Goal: Task Accomplishment & Management: Complete application form

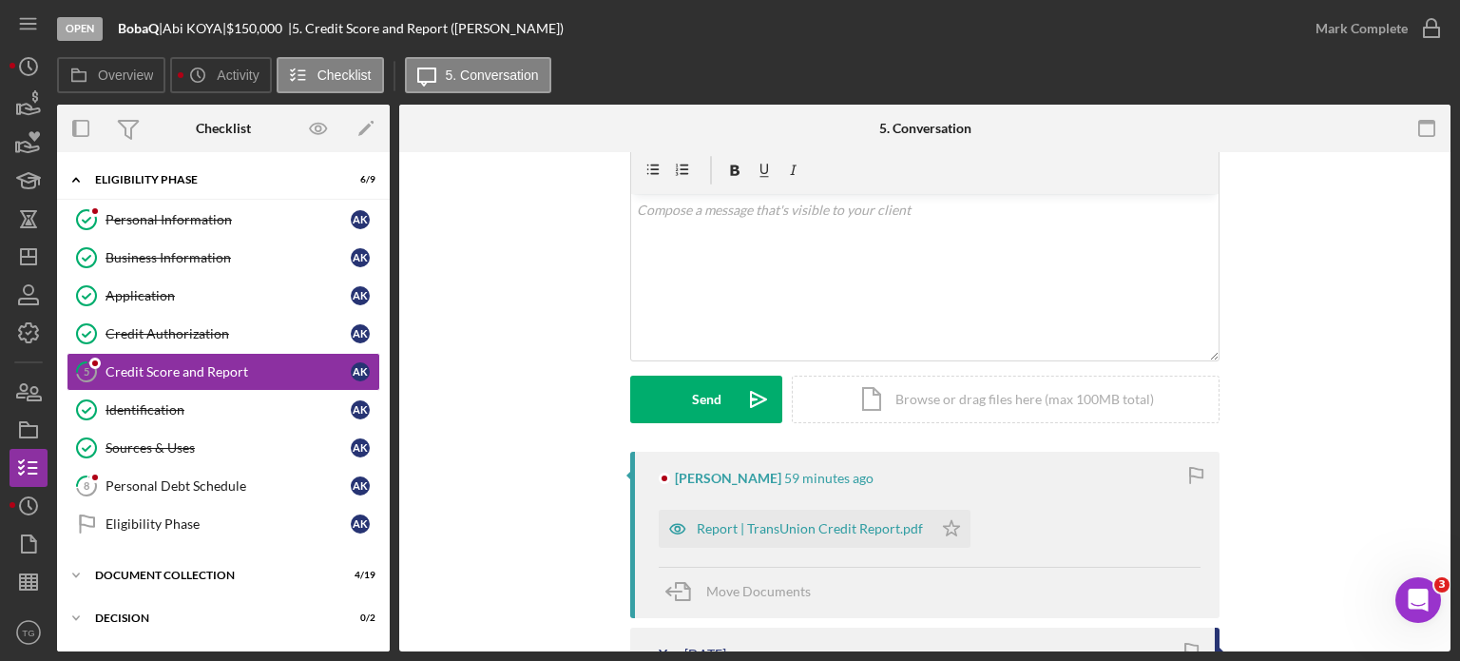
scroll to position [95, 0]
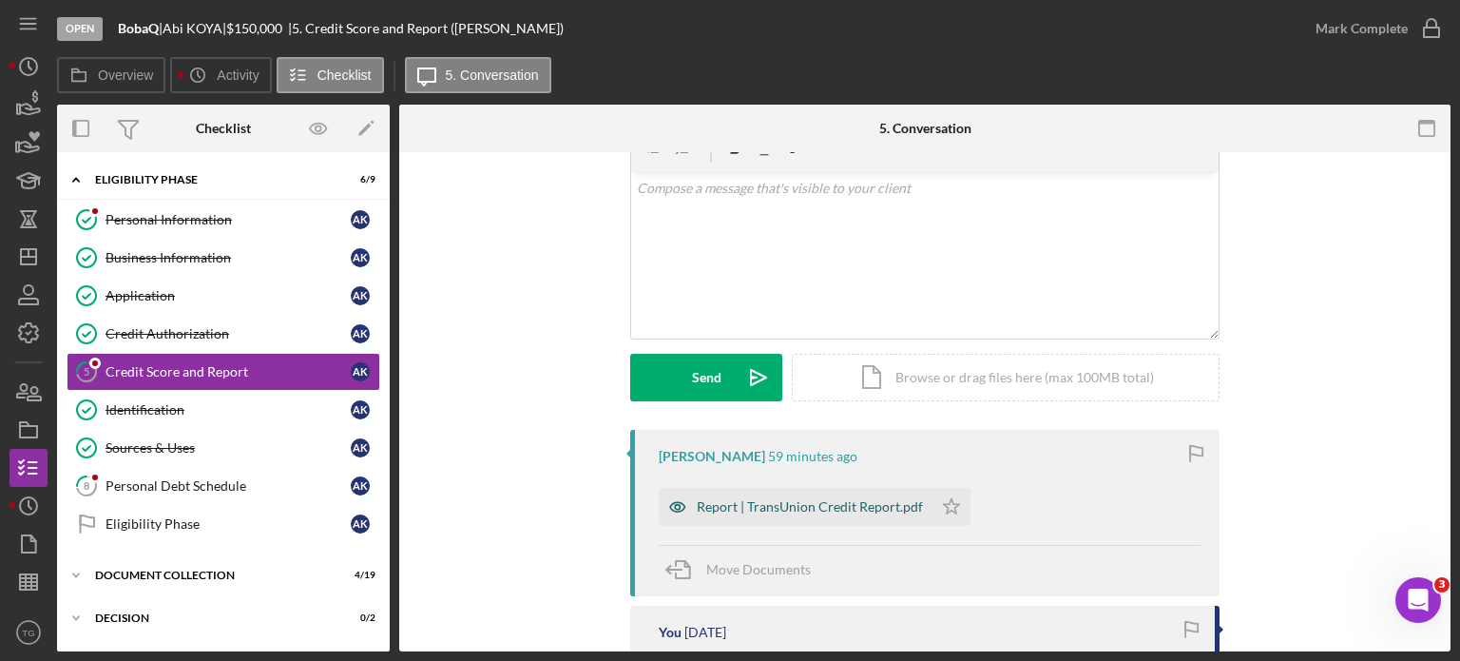
click at [845, 509] on div "Report | TransUnion Credit Report.pdf" at bounding box center [810, 506] width 226 height 15
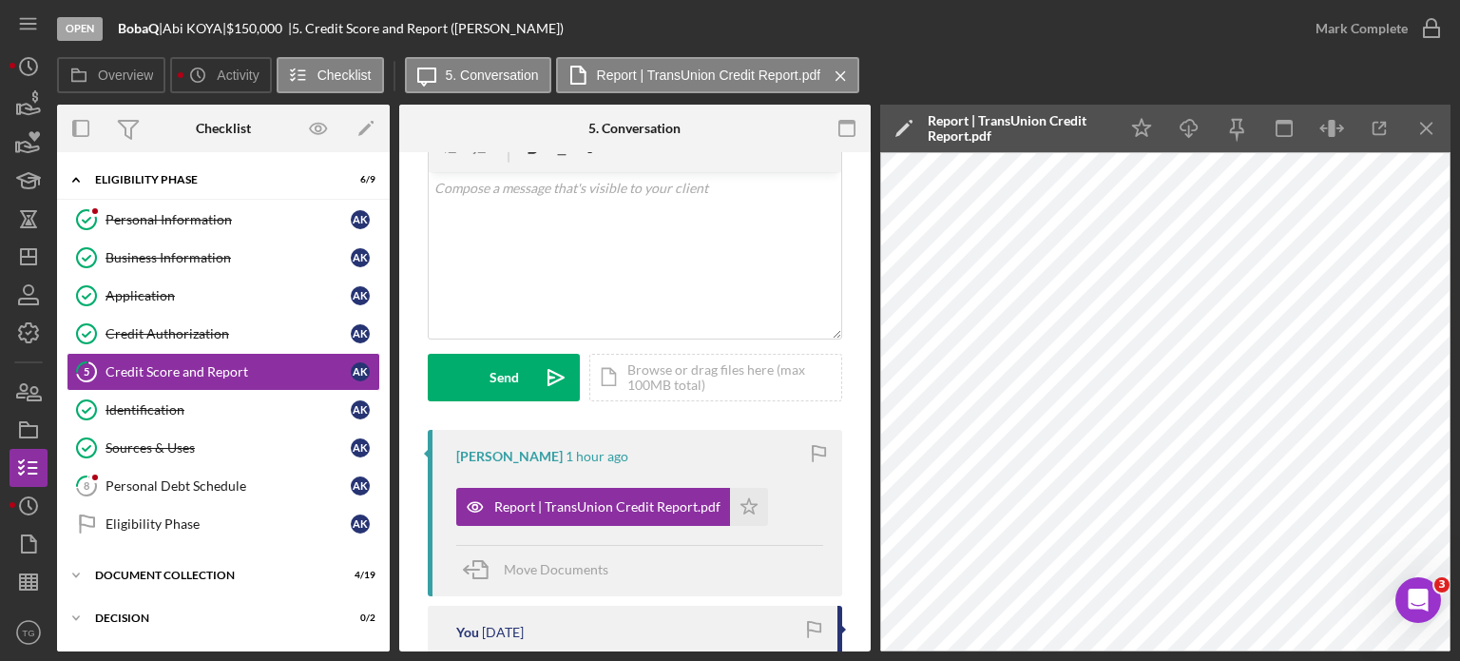
drag, startPoint x: 1445, startPoint y: 587, endPoint x: 1451, endPoint y: 452, distance: 136.1
click at [1451, 452] on body "Open BobaQ | [PERSON_NAME] | $150,000 $150,000 | 5. Credit Score and Report ([P…" at bounding box center [730, 330] width 1460 height 661
click at [1414, 601] on icon "Open Intercom Messenger" at bounding box center [1415, 597] width 31 height 31
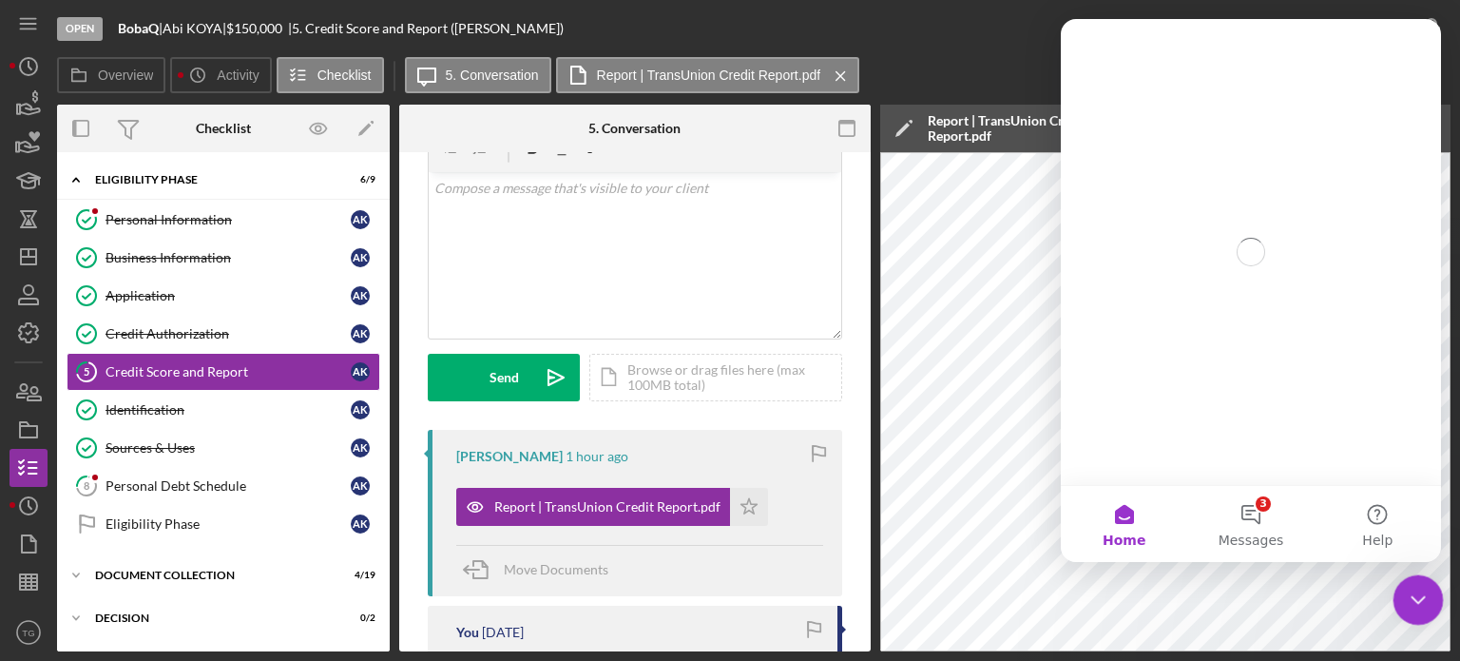
scroll to position [0, 0]
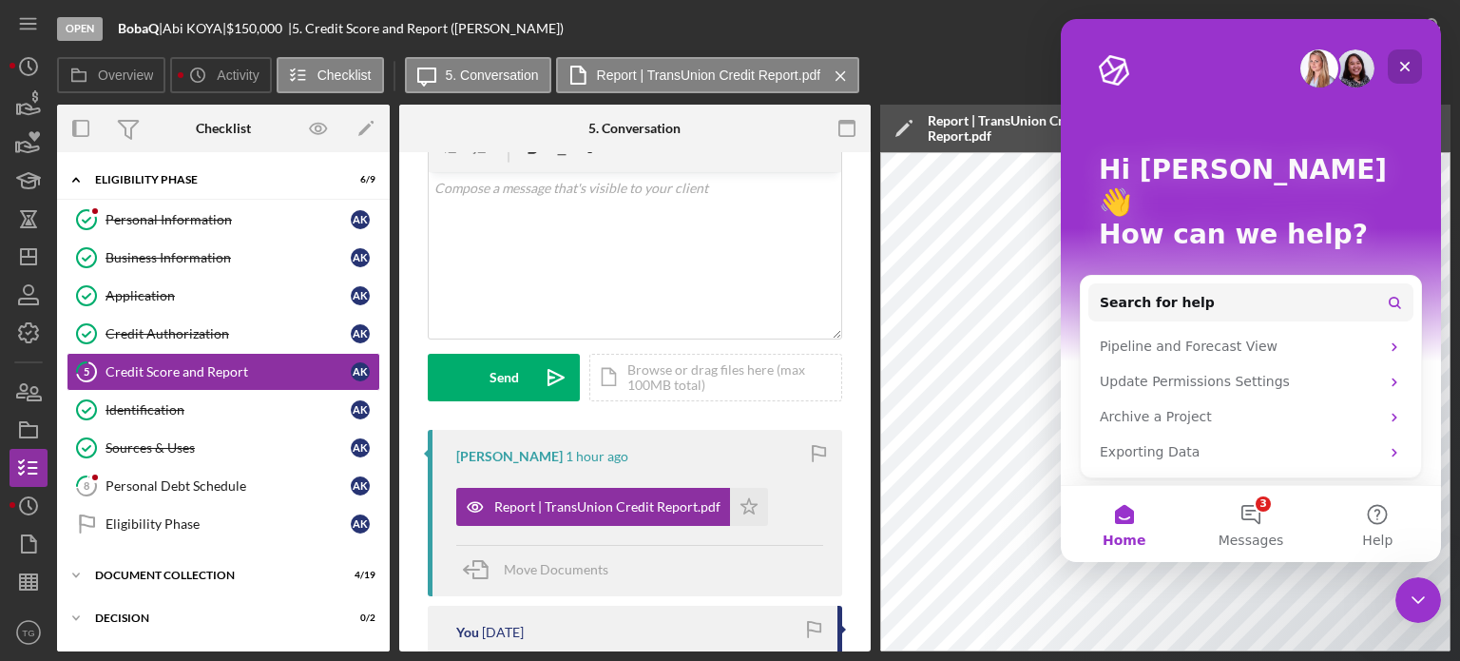
click at [1400, 66] on icon "Close" at bounding box center [1404, 66] width 15 height 15
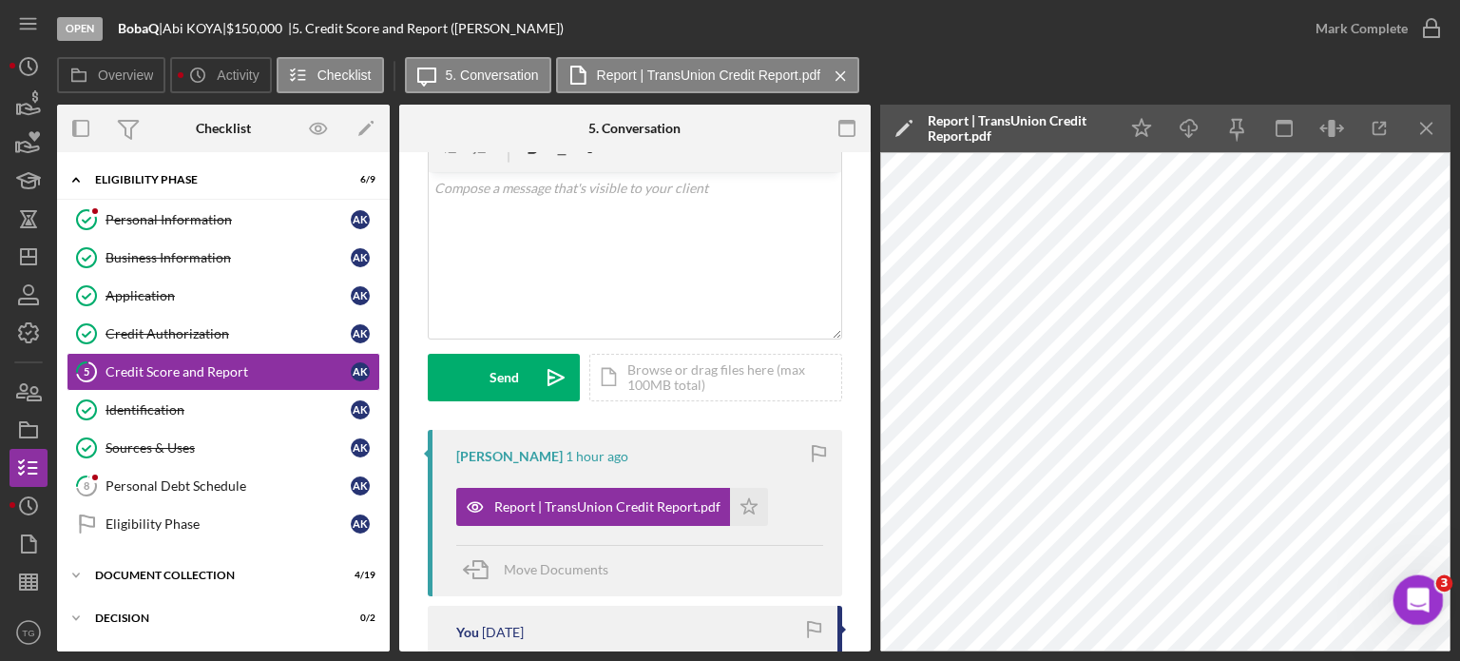
drag, startPoint x: 1437, startPoint y: 591, endPoint x: 2843, endPoint y: 1102, distance: 1495.8
click at [1438, 574] on html at bounding box center [1416, 597] width 46 height 46
drag, startPoint x: 1445, startPoint y: 588, endPoint x: 1443, endPoint y: 578, distance: 10.6
click at [1445, 587] on span "3" at bounding box center [1444, 583] width 17 height 17
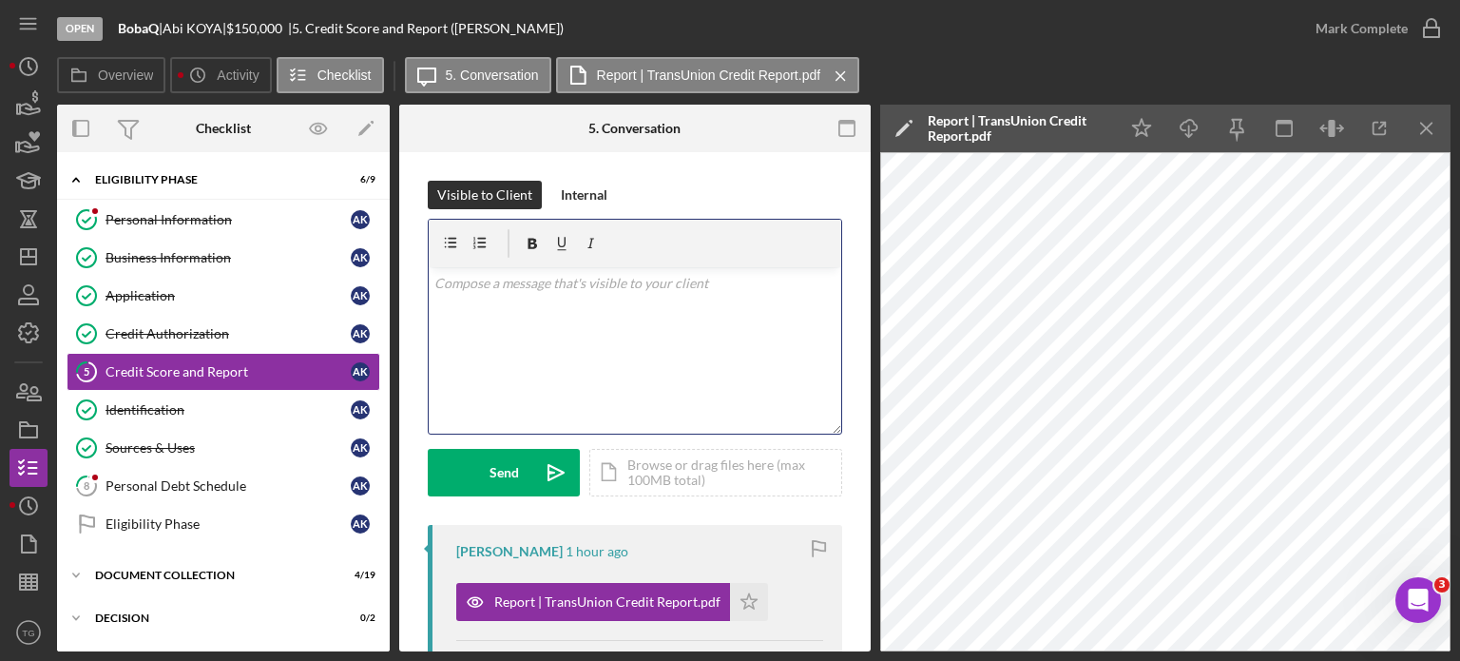
click at [543, 284] on p at bounding box center [635, 283] width 402 height 21
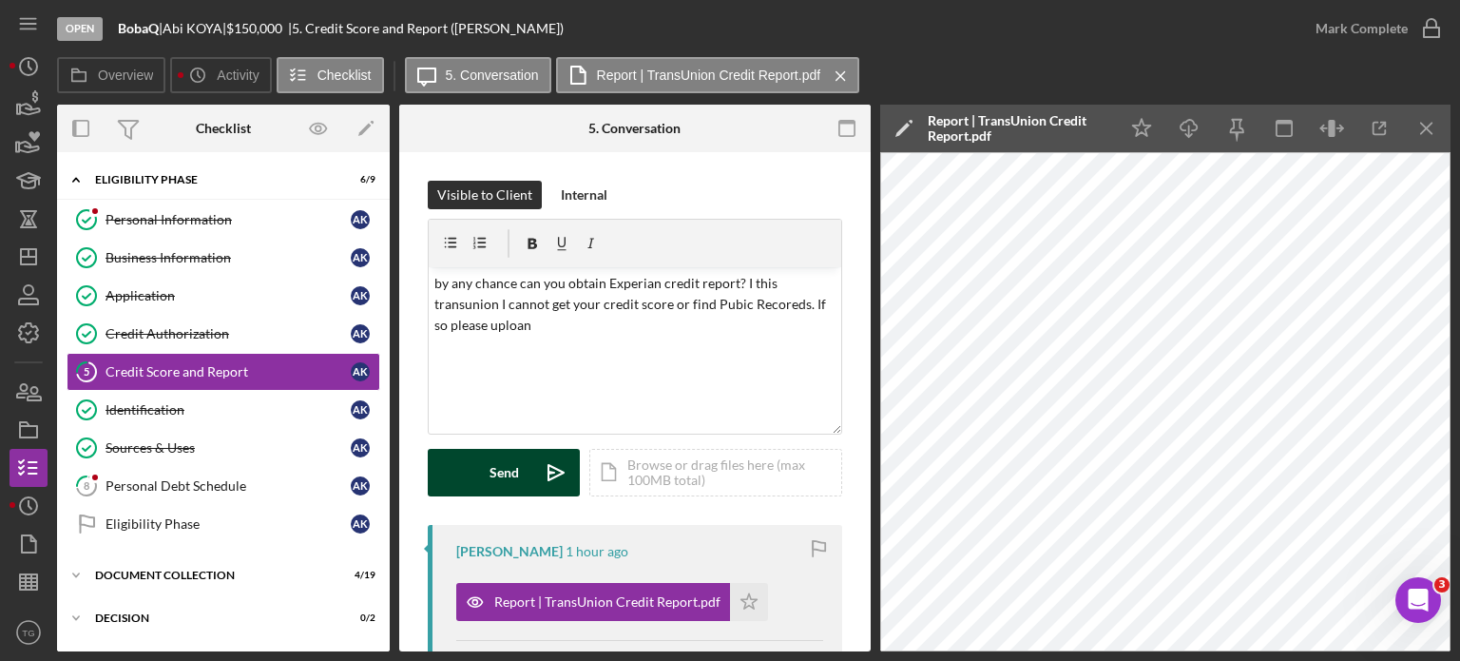
click at [485, 484] on button "Send Icon/icon-invite-send" at bounding box center [504, 473] width 152 height 48
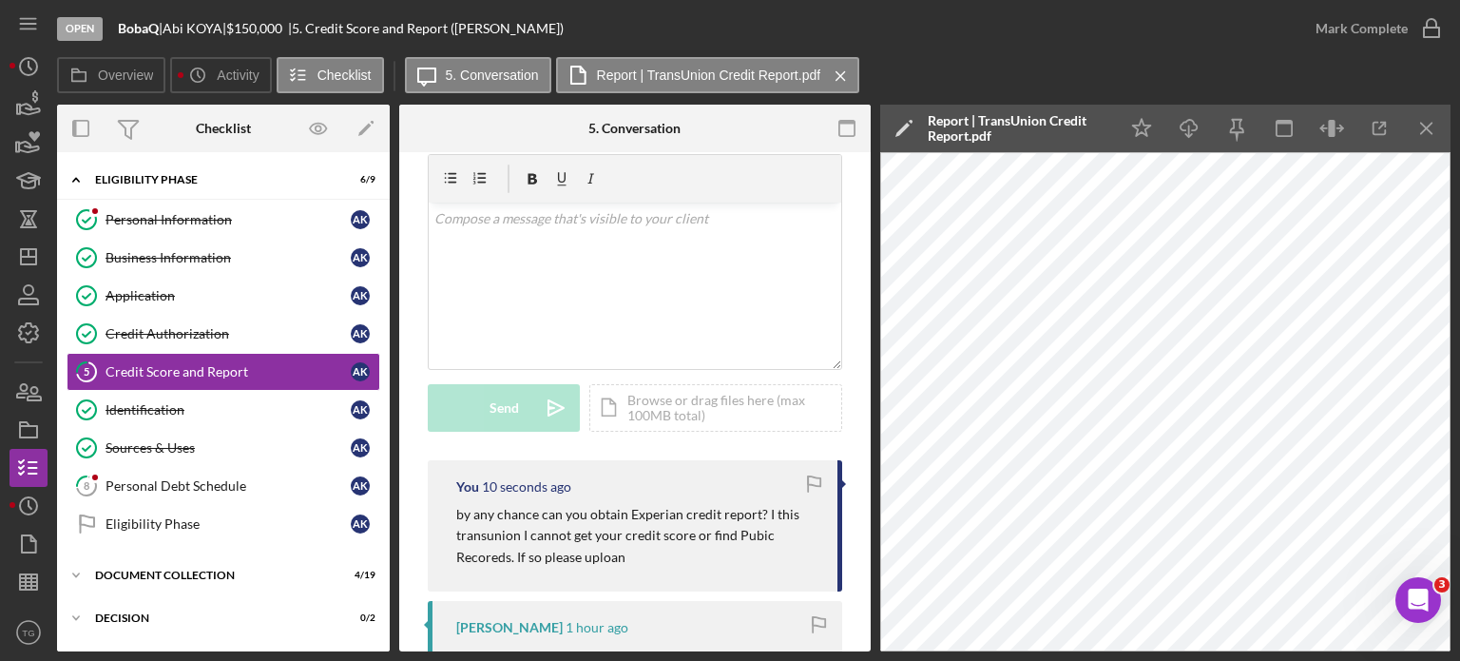
scroll to position [95, 0]
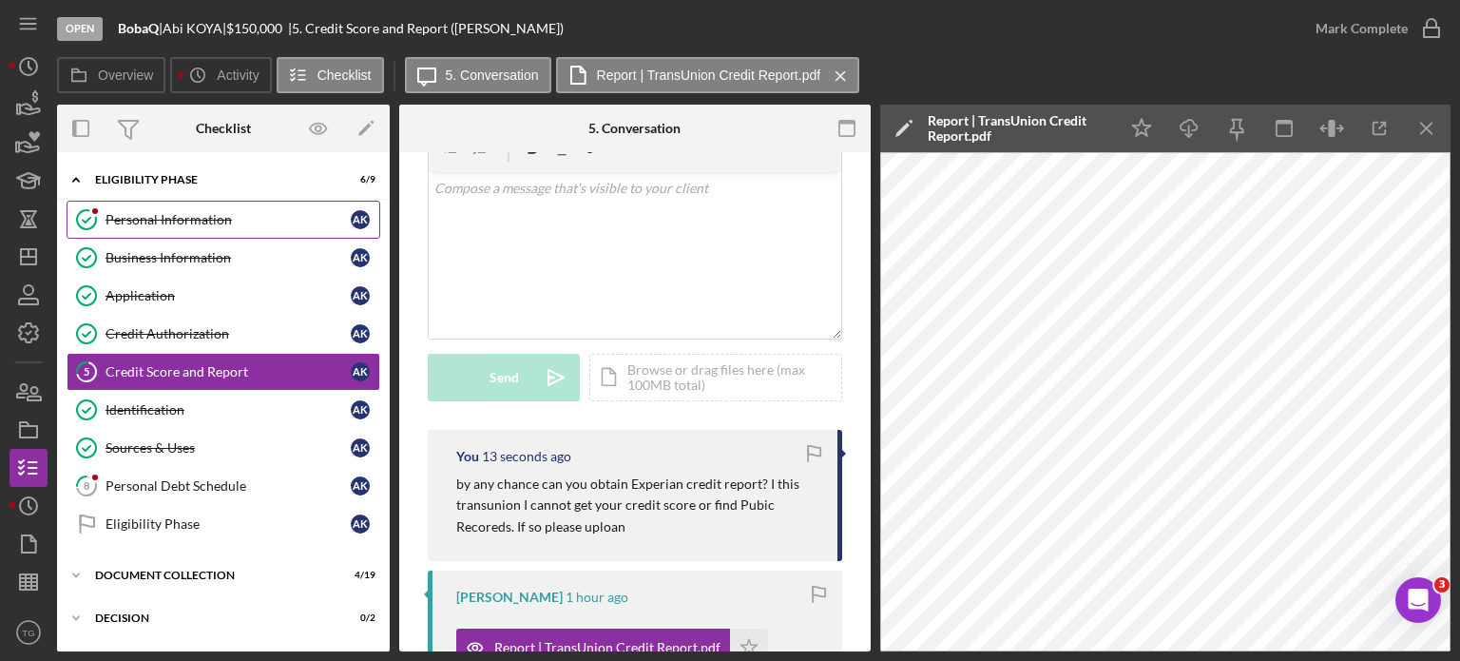
click at [156, 227] on link "Personal Information Personal Information A K" at bounding box center [224, 220] width 314 height 38
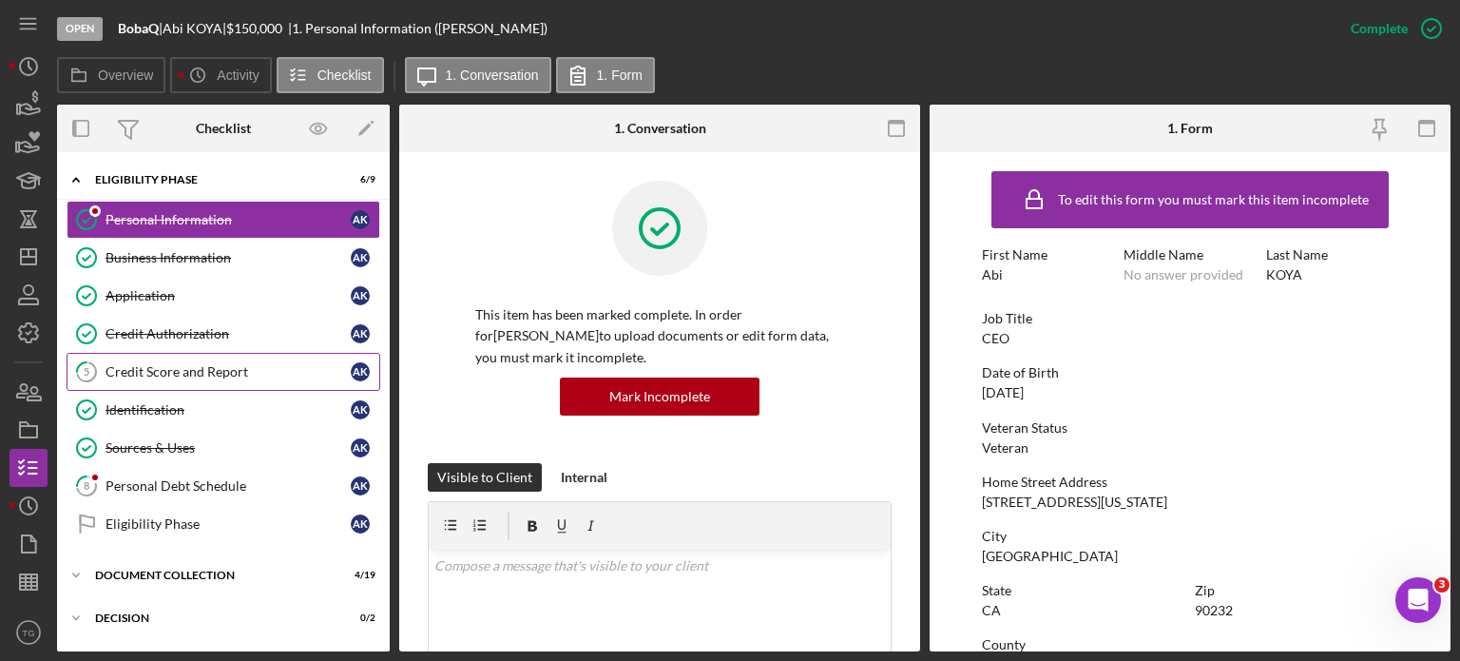
click at [195, 368] on div "Credit Score and Report" at bounding box center [228, 371] width 245 height 15
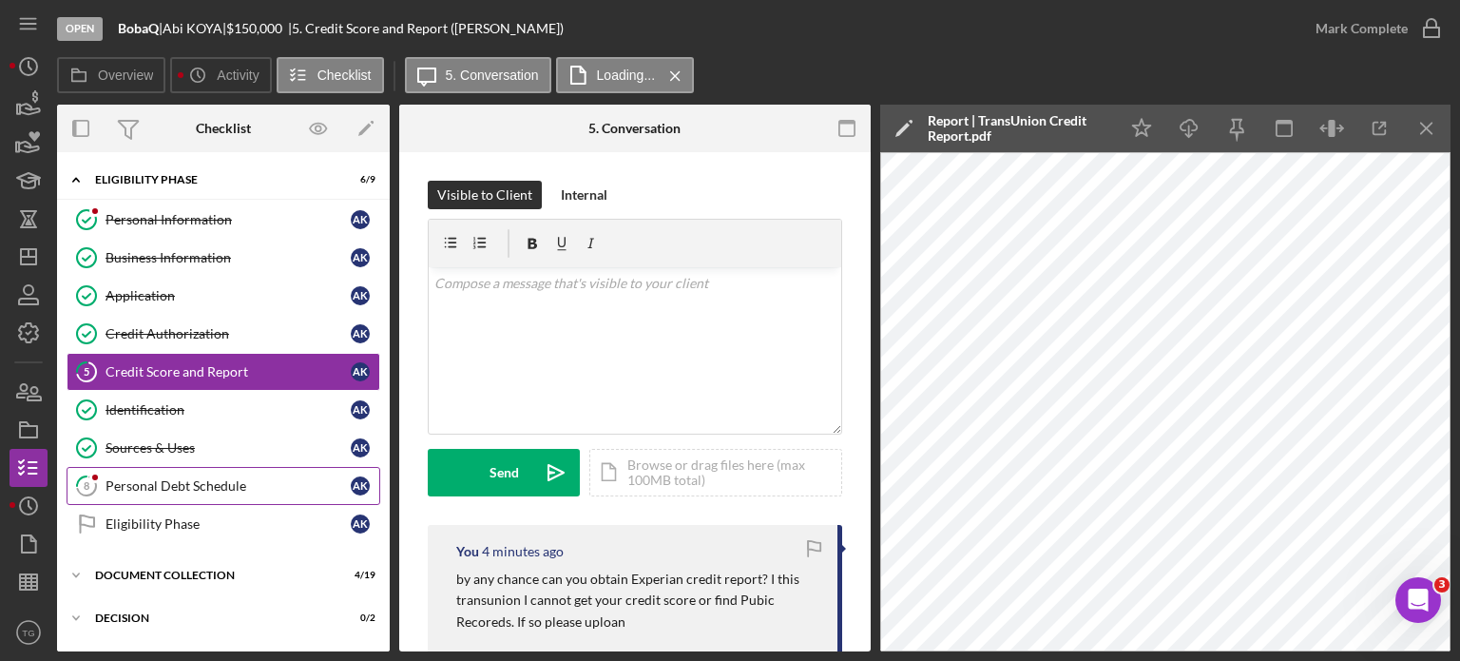
click at [183, 481] on div "Personal Debt Schedule" at bounding box center [228, 485] width 245 height 15
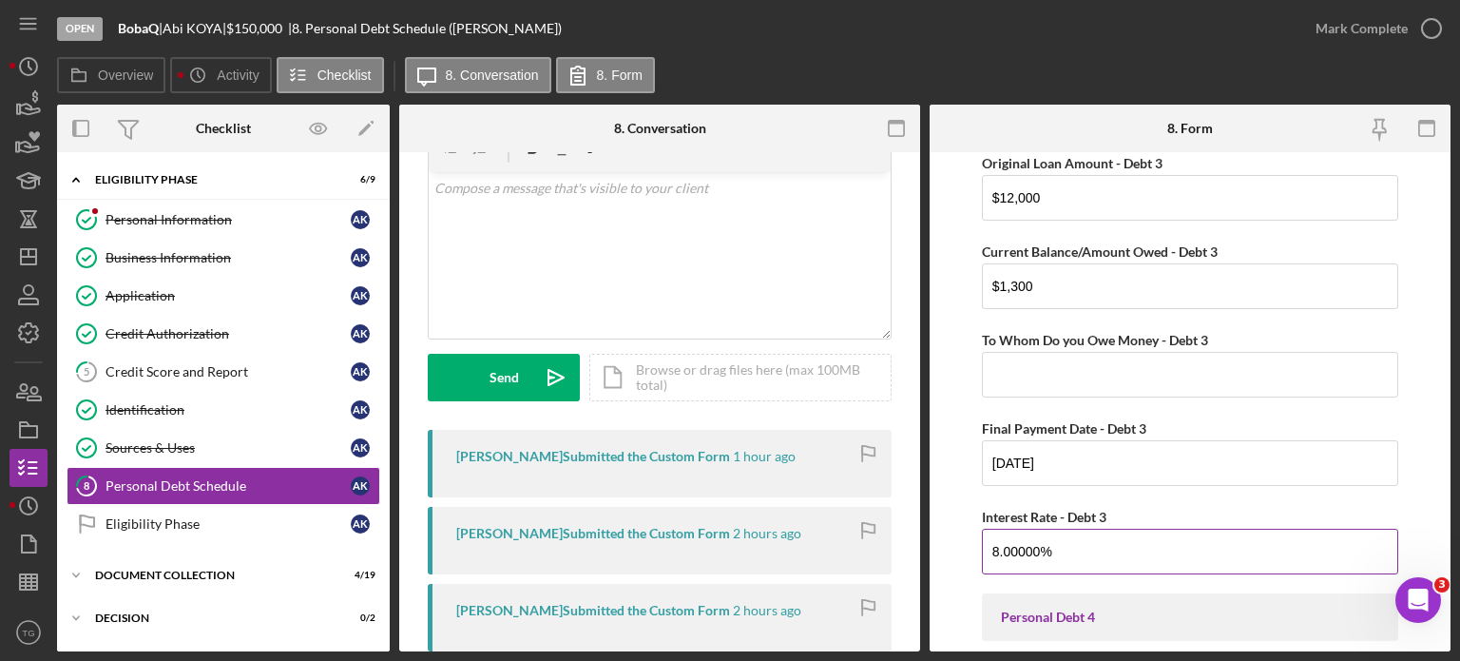
scroll to position [3020, 0]
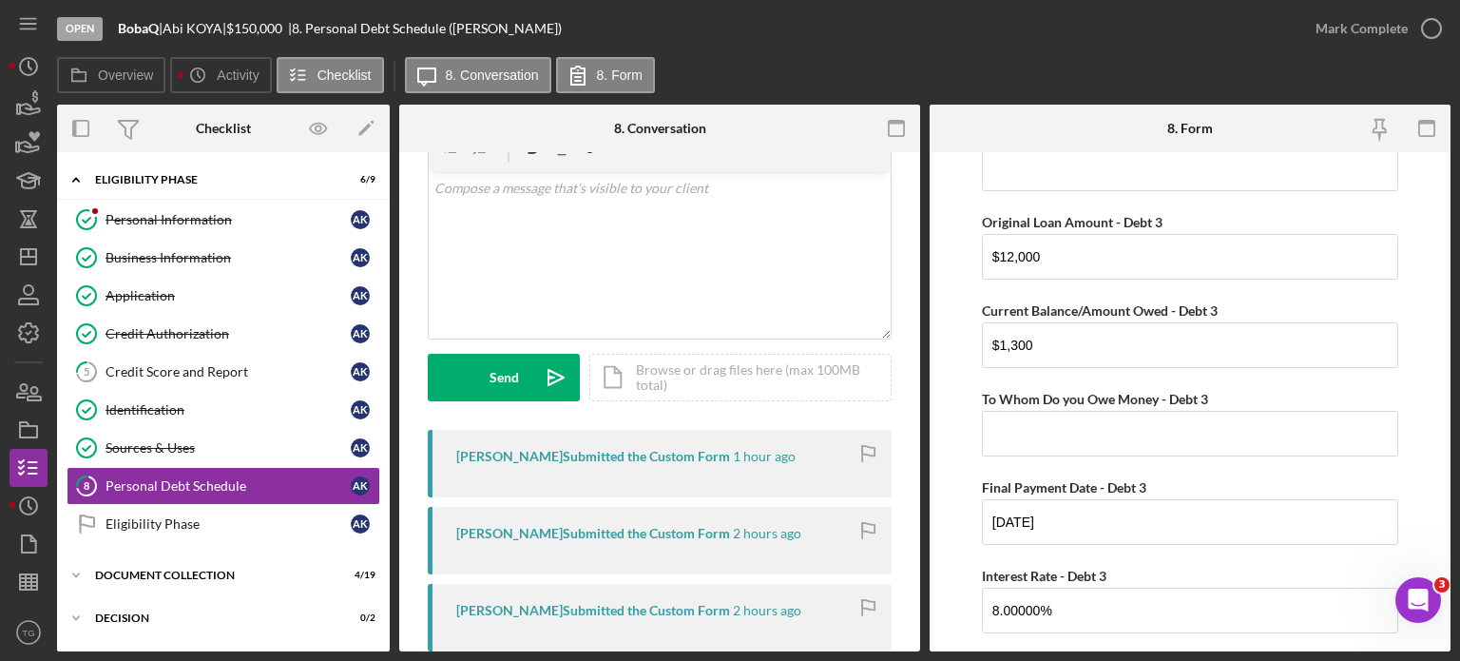
drag, startPoint x: 1158, startPoint y: 410, endPoint x: 1403, endPoint y: 239, distance: 299.1
click at [1403, 239] on form "Personal Debt 1 Debt 1 Type of Debt - Debt 1 Vehicle Loan Vehicle Lease Real Es…" at bounding box center [1190, 401] width 521 height 499
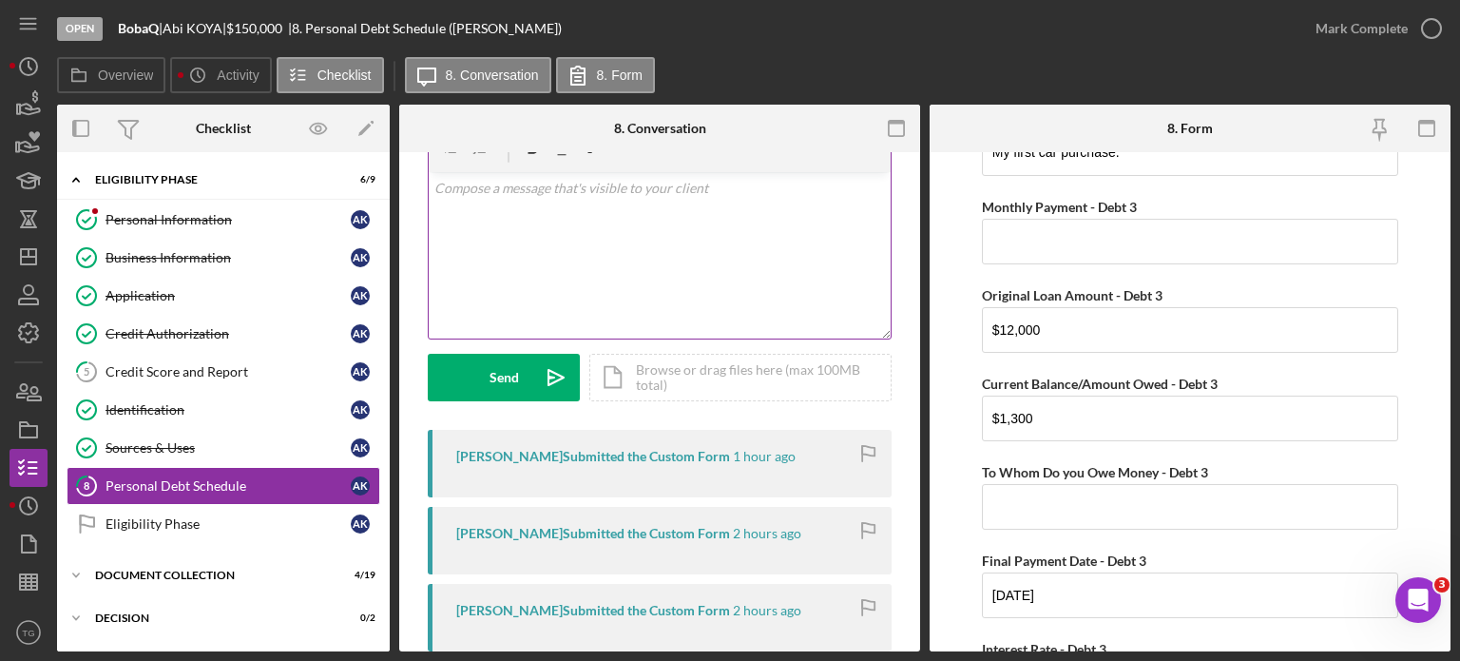
scroll to position [0, 0]
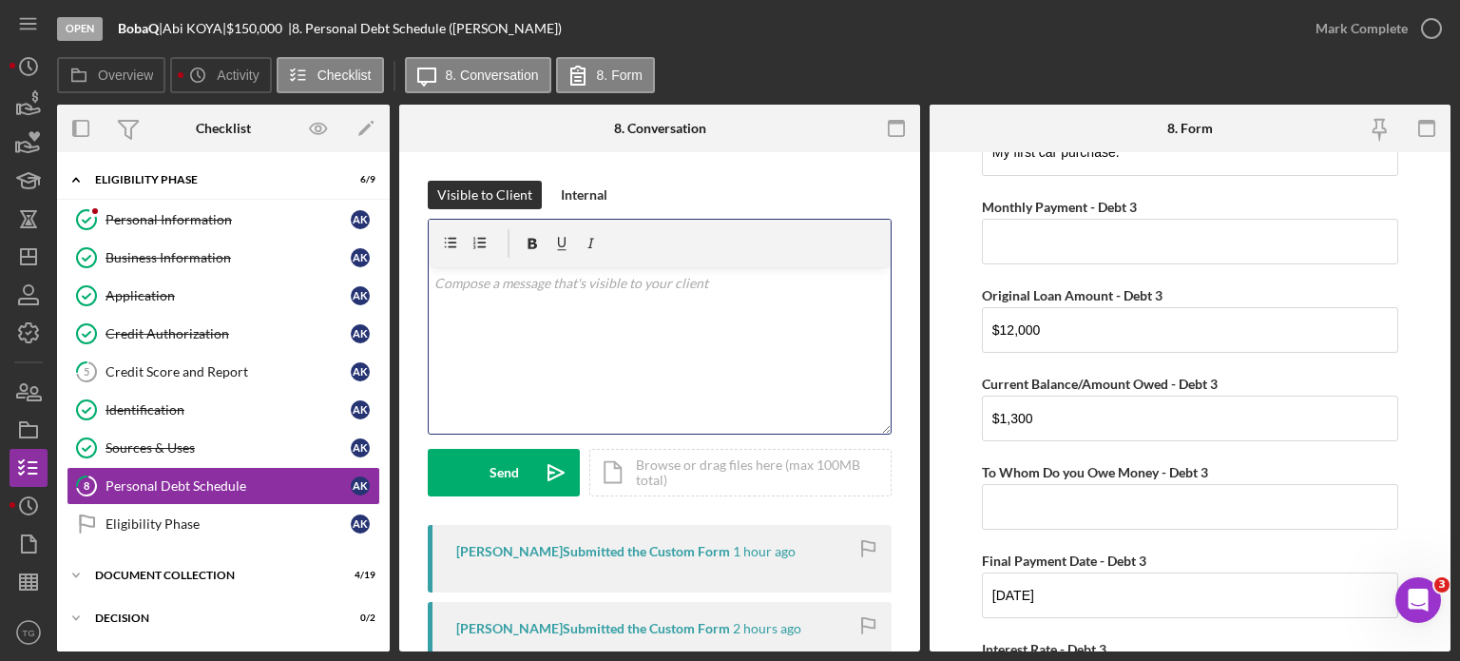
click at [631, 284] on p at bounding box center [660, 283] width 452 height 21
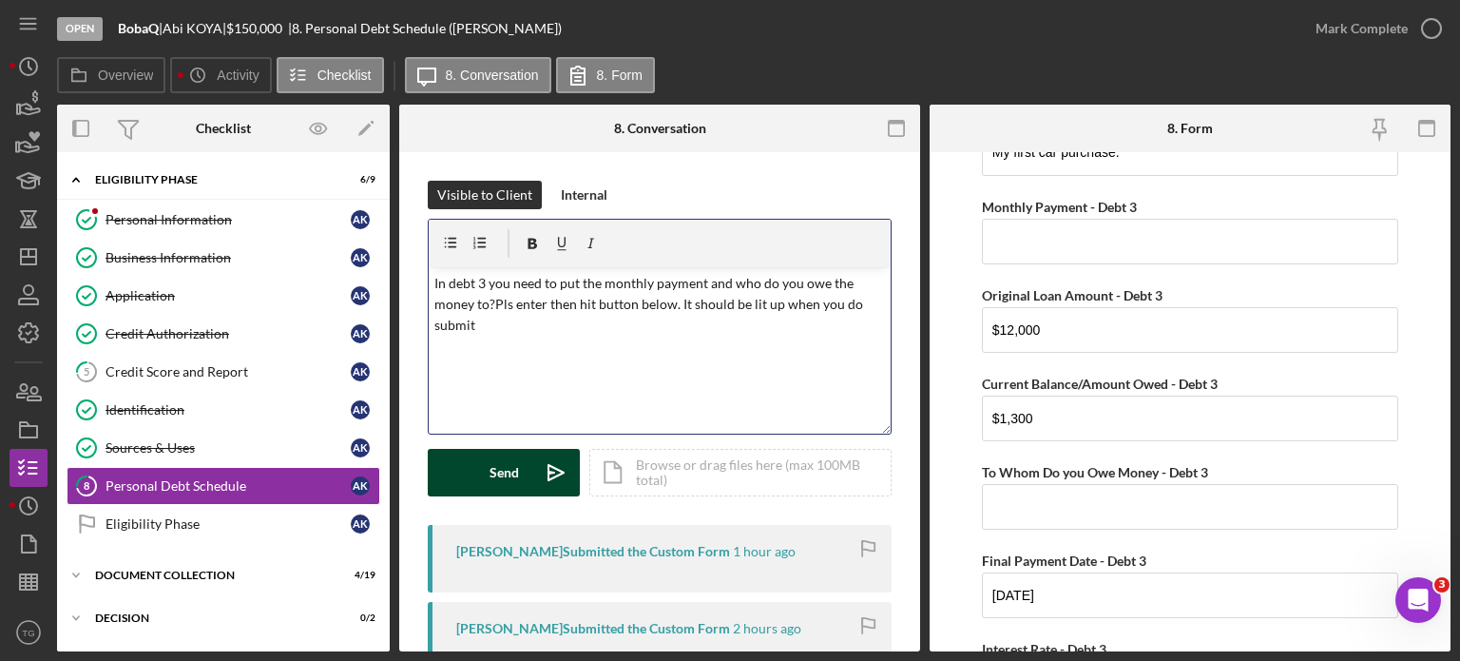
click at [484, 481] on button "Send Icon/icon-invite-send" at bounding box center [504, 473] width 152 height 48
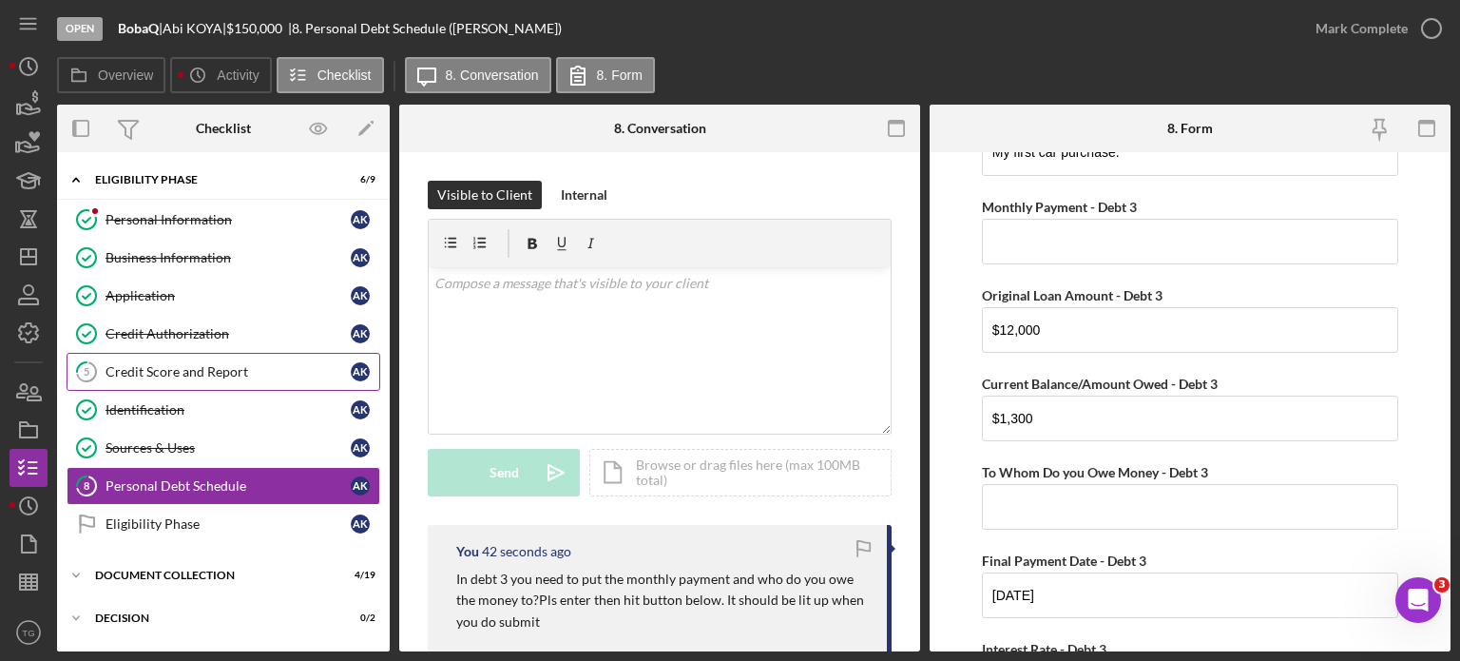
click at [226, 364] on div "Credit Score and Report" at bounding box center [228, 371] width 245 height 15
